Goal: Navigation & Orientation: Find specific page/section

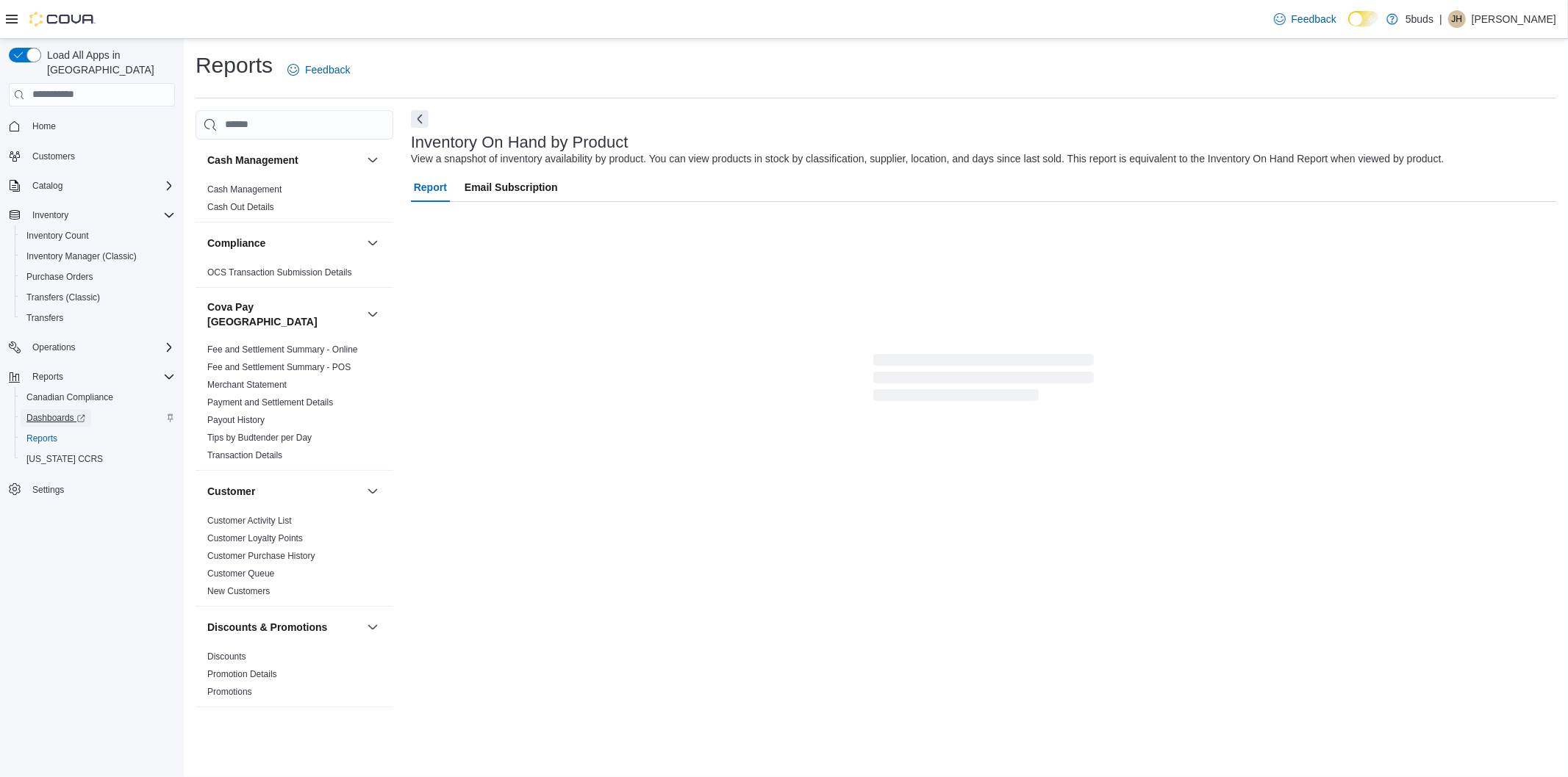
click at [68, 412] on span "Dashboards" at bounding box center [55, 417] width 59 height 12
